Goal: Obtain resource: Download file/media

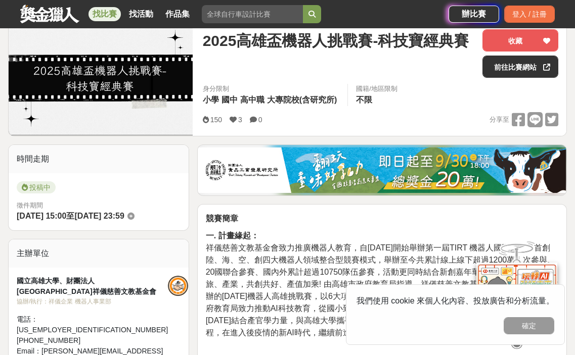
scroll to position [152, 0]
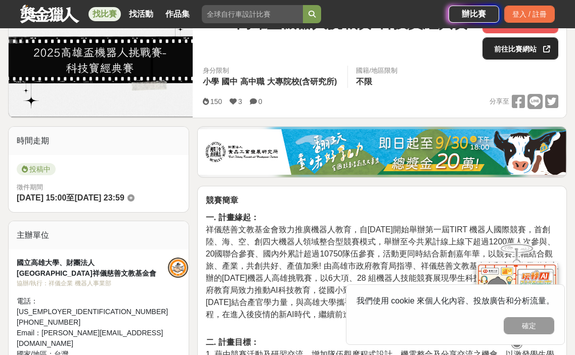
click at [510, 38] on link "前往比賽網站" at bounding box center [520, 48] width 76 height 22
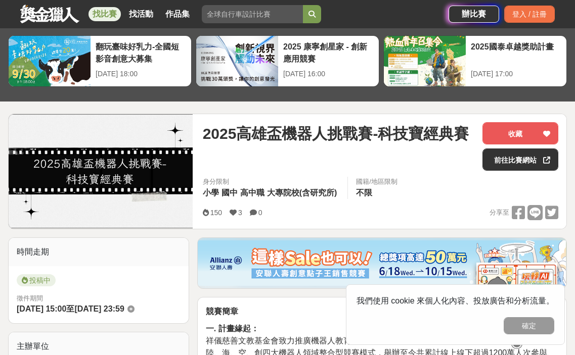
scroll to position [59, 0]
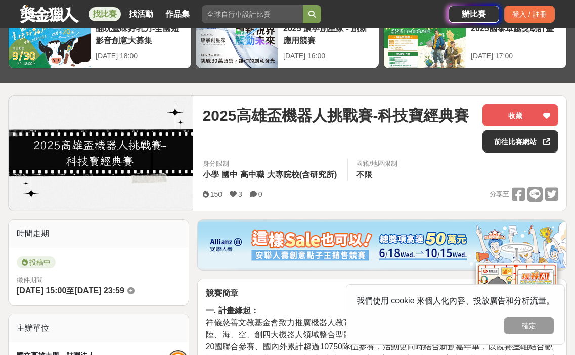
click at [125, 163] on img at bounding box center [101, 153] width 184 height 113
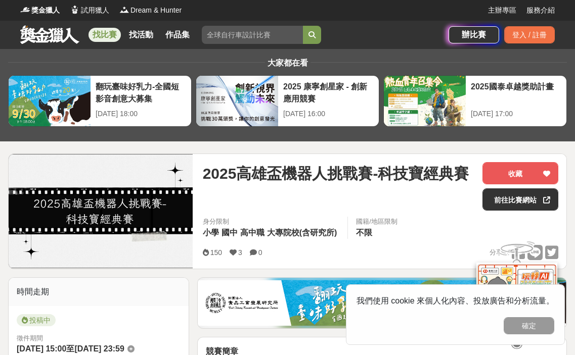
scroll to position [0, 0]
